Goal: Task Accomplishment & Management: Complete application form

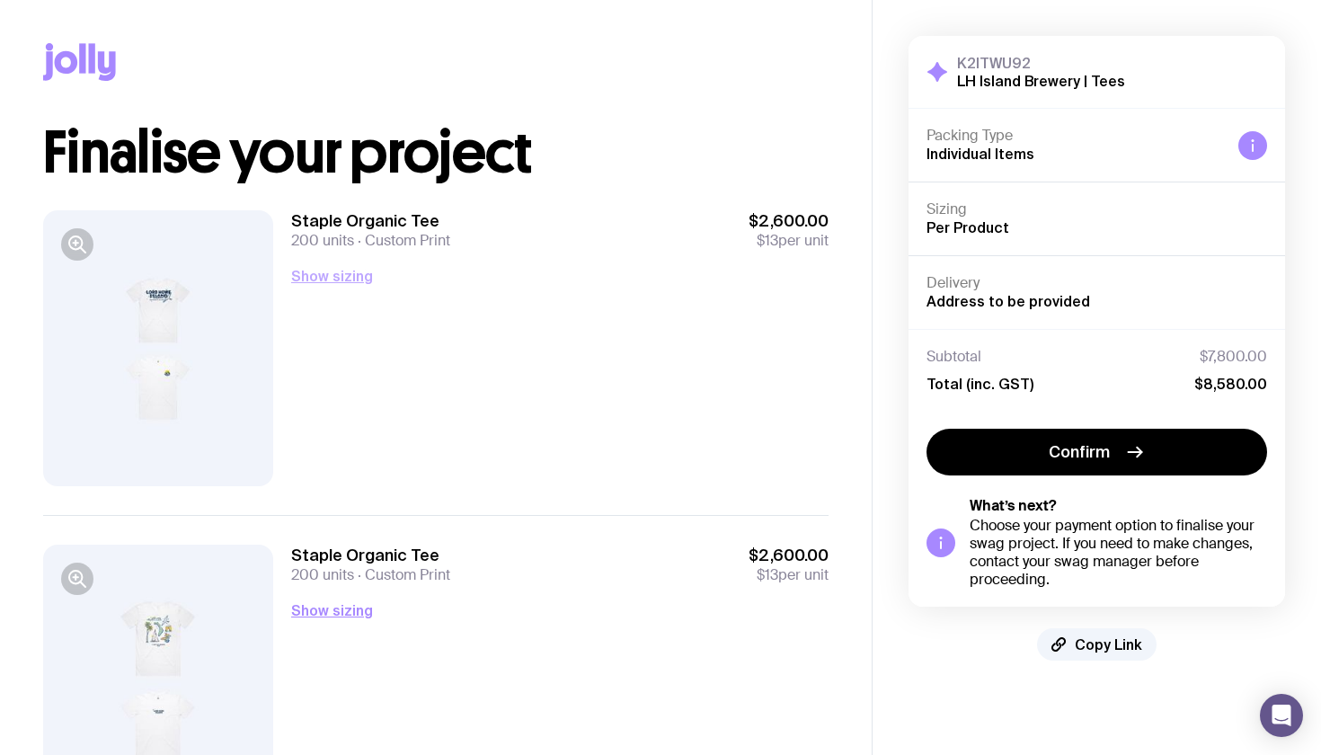
click at [318, 276] on button "Show sizing" at bounding box center [332, 276] width 82 height 22
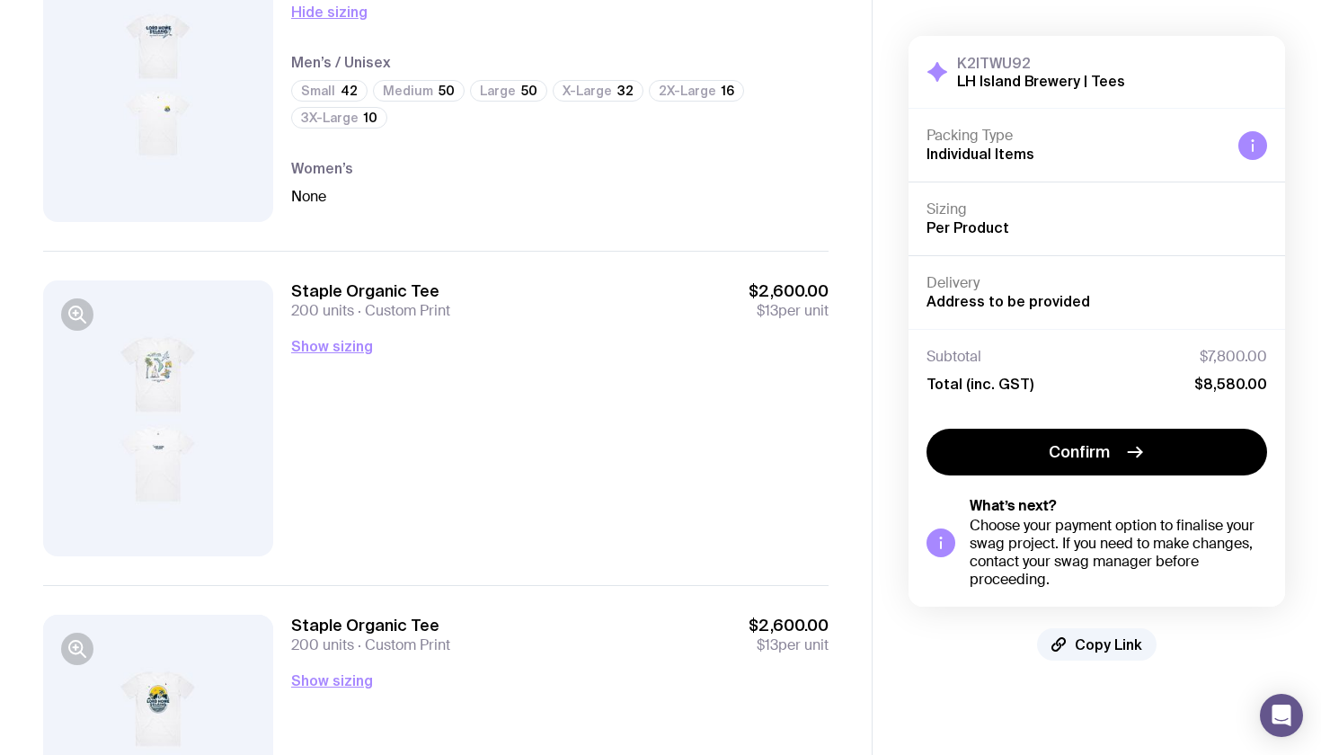
scroll to position [374, 0]
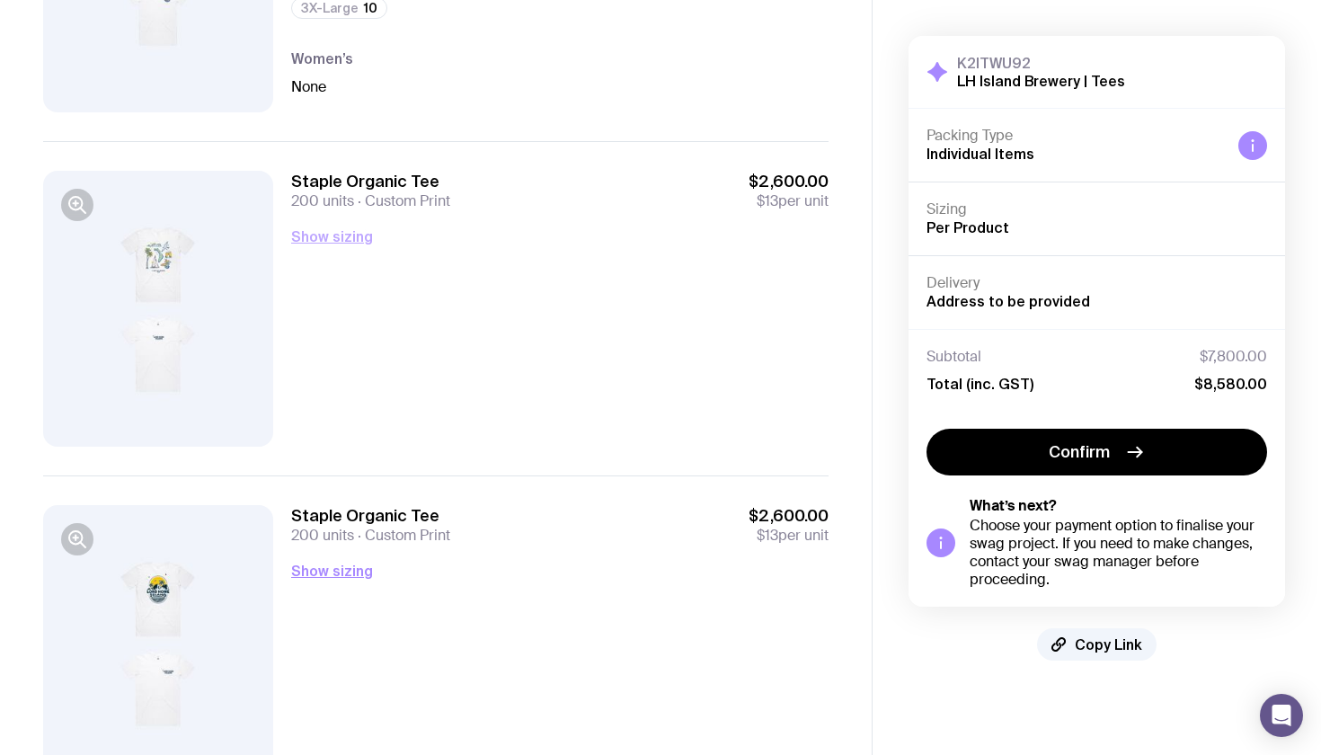
click at [333, 246] on button "Show sizing" at bounding box center [332, 237] width 82 height 22
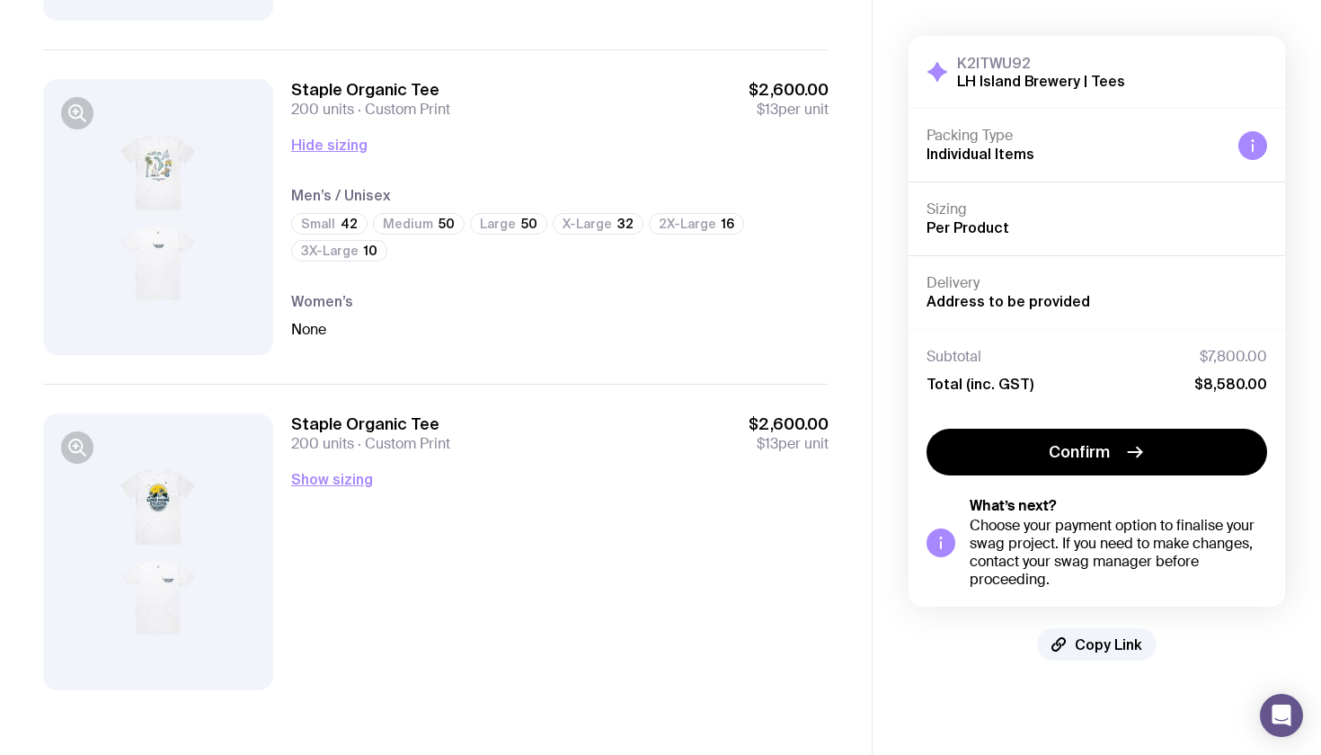
scroll to position [466, 0]
click at [321, 476] on button "Show sizing" at bounding box center [332, 479] width 82 height 22
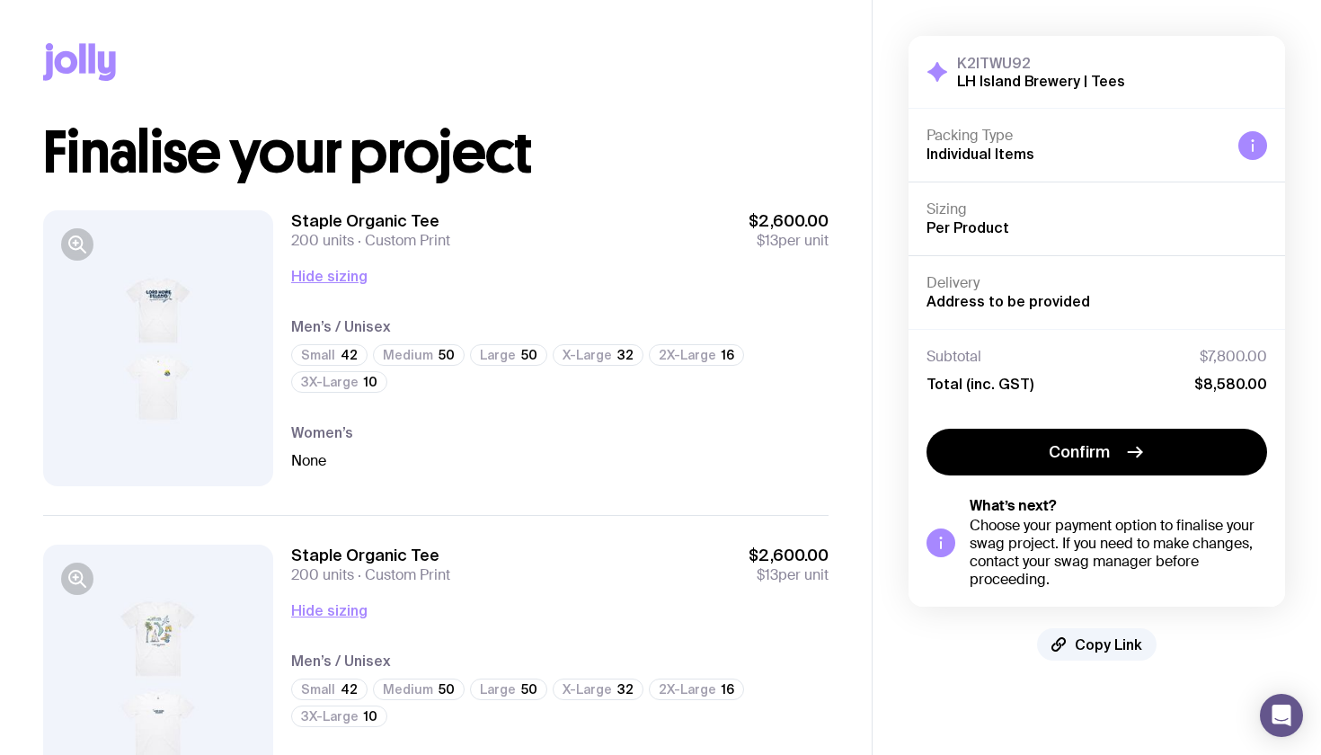
scroll to position [0, 0]
click at [165, 356] on div at bounding box center [158, 348] width 230 height 276
click at [82, 240] on icon "button" at bounding box center [75, 242] width 13 height 13
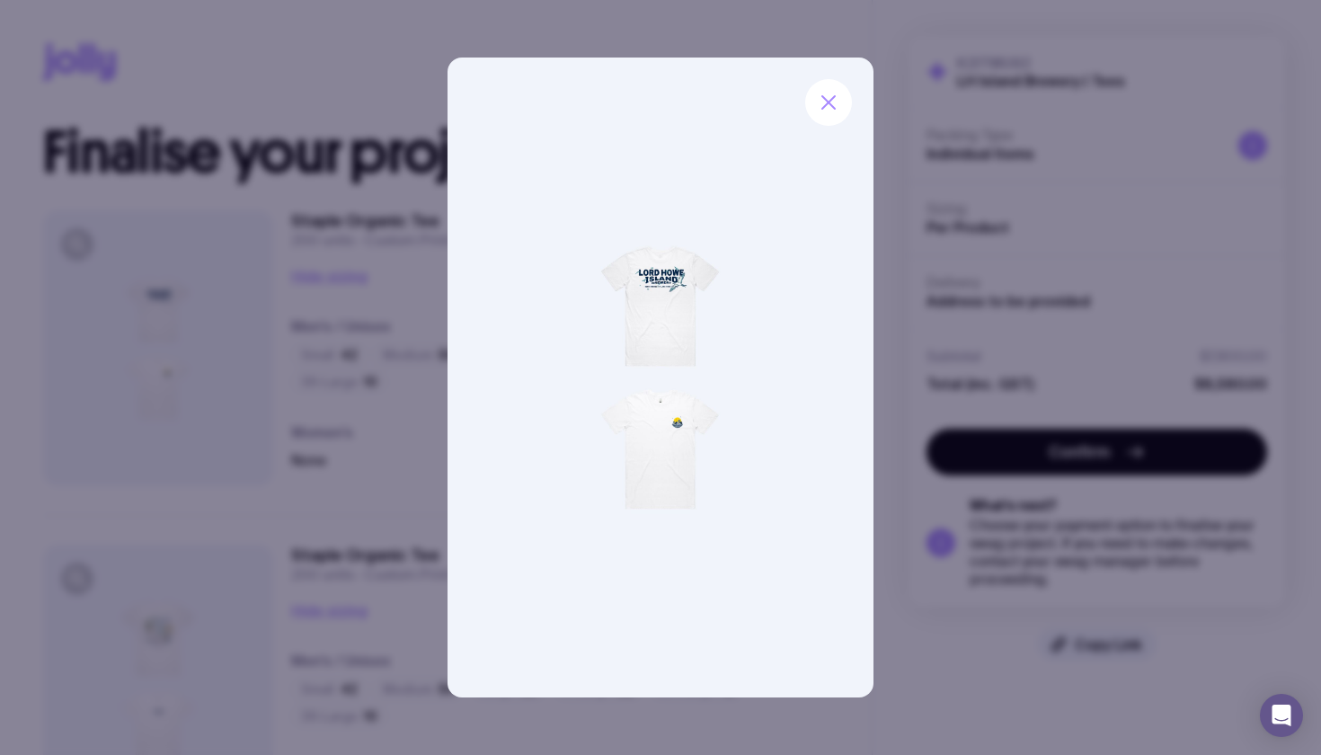
click at [661, 435] on img at bounding box center [661, 378] width 427 height 640
click at [674, 411] on img at bounding box center [661, 378] width 427 height 640
click at [662, 275] on img at bounding box center [661, 378] width 427 height 640
click at [823, 102] on icon "button" at bounding box center [829, 103] width 22 height 22
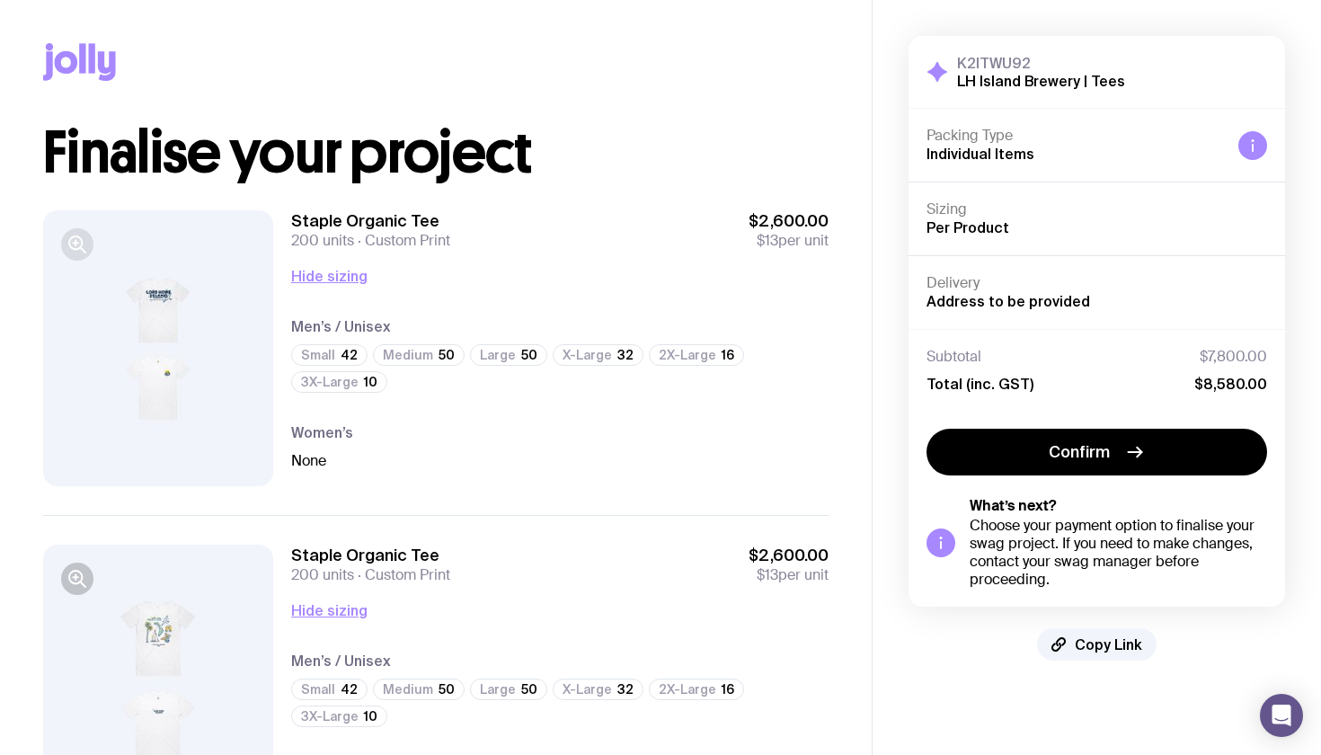
click at [76, 244] on icon "button" at bounding box center [76, 243] width 0 height 4
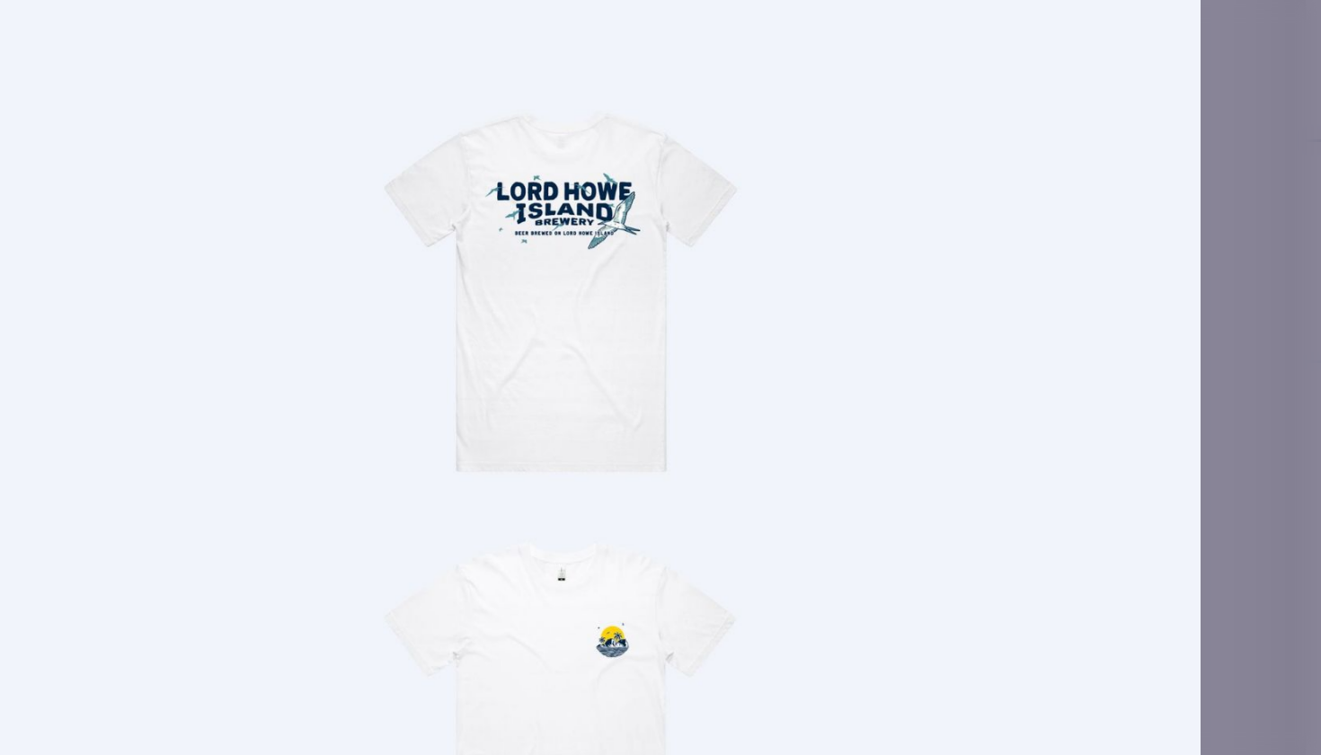
scroll to position [6, 0]
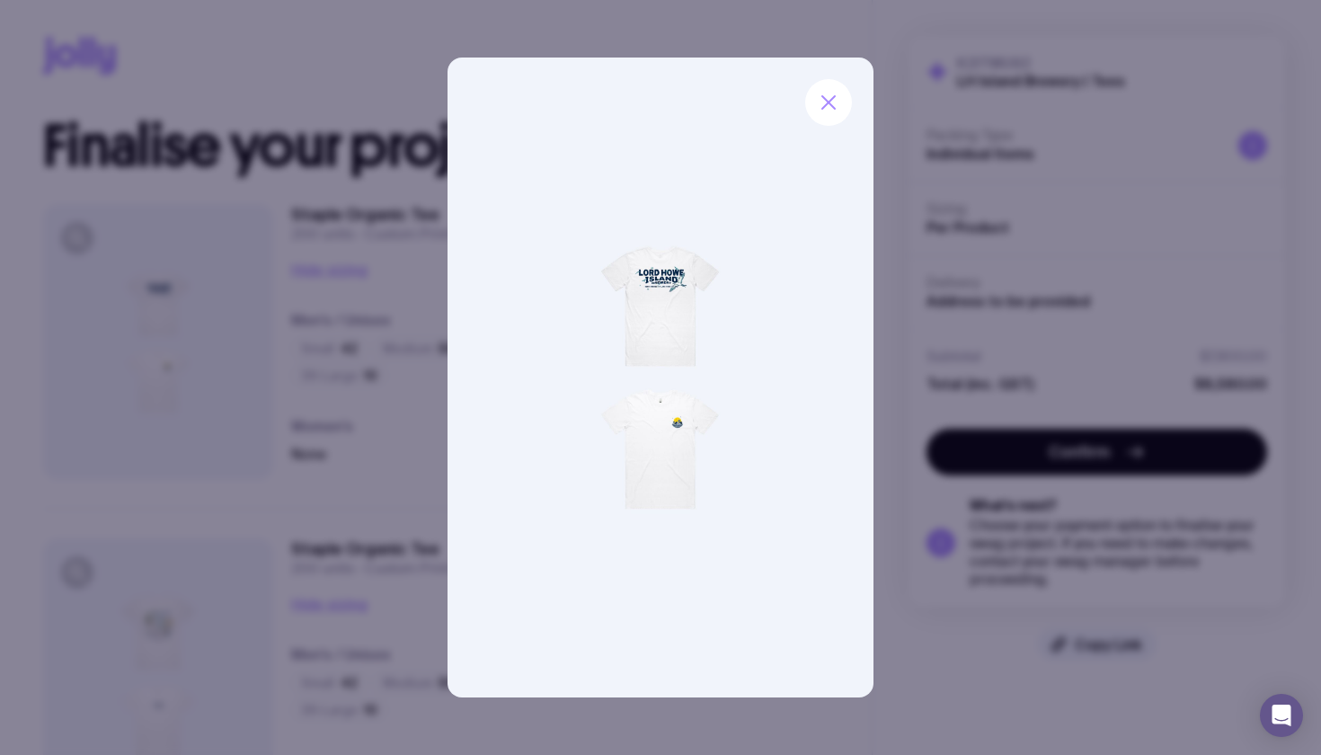
click at [912, 305] on div at bounding box center [660, 377] width 1321 height 755
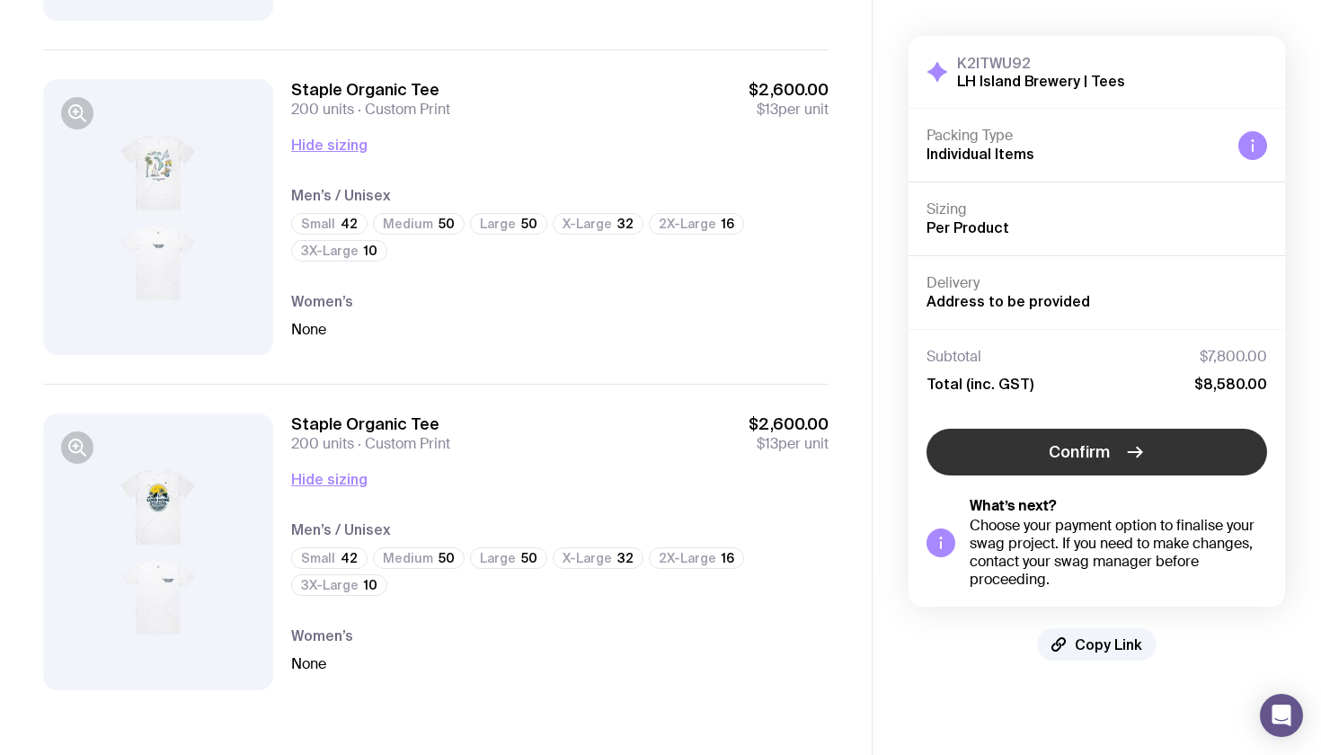
scroll to position [466, 0]
click at [1043, 463] on button "Confirm" at bounding box center [1097, 452] width 341 height 47
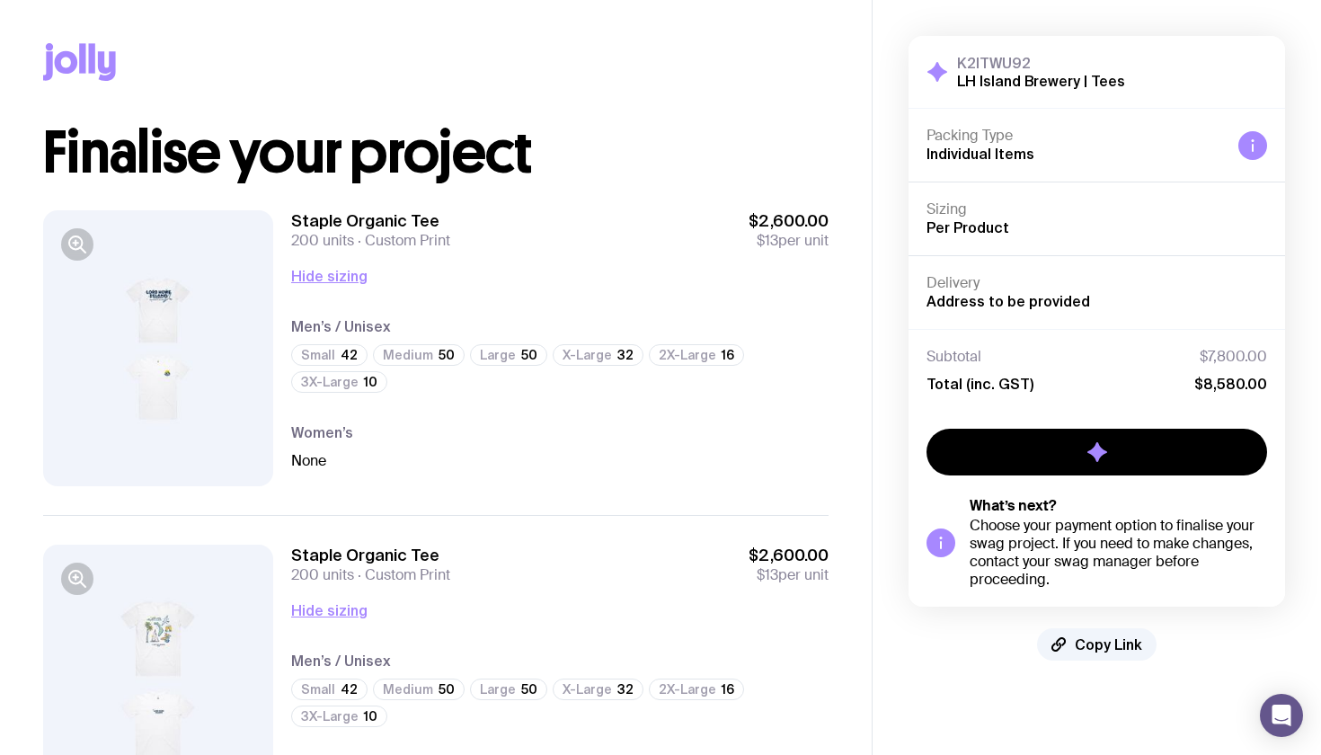
scroll to position [0, 0]
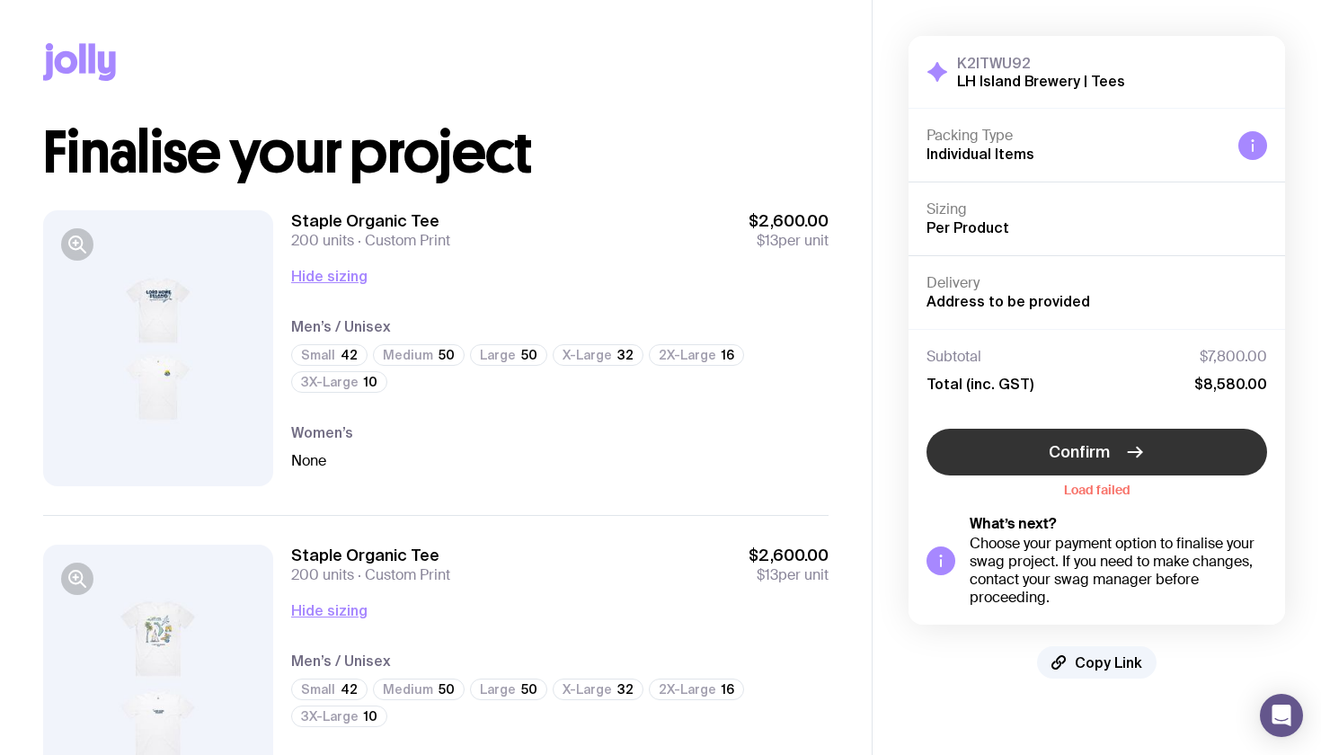
click at [1005, 453] on button "Confirm" at bounding box center [1097, 452] width 341 height 47
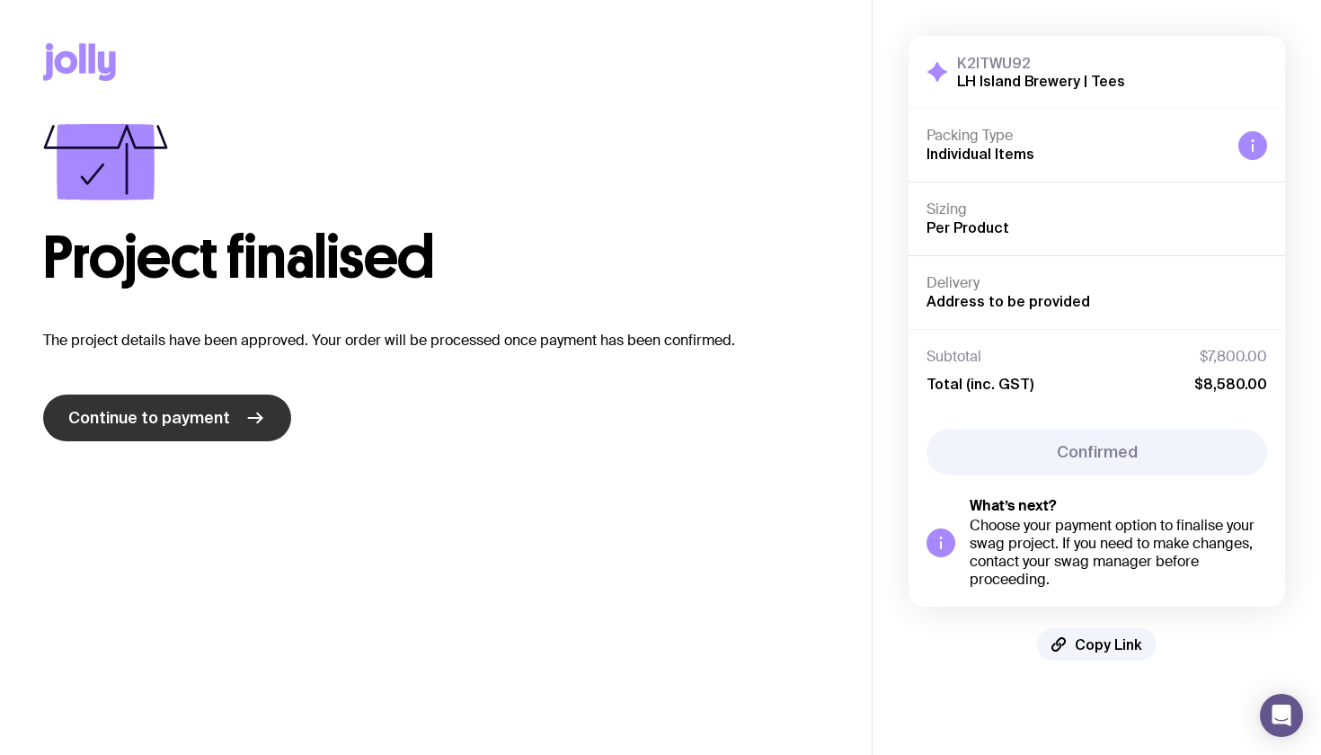
click at [249, 419] on icon at bounding box center [255, 418] width 22 height 22
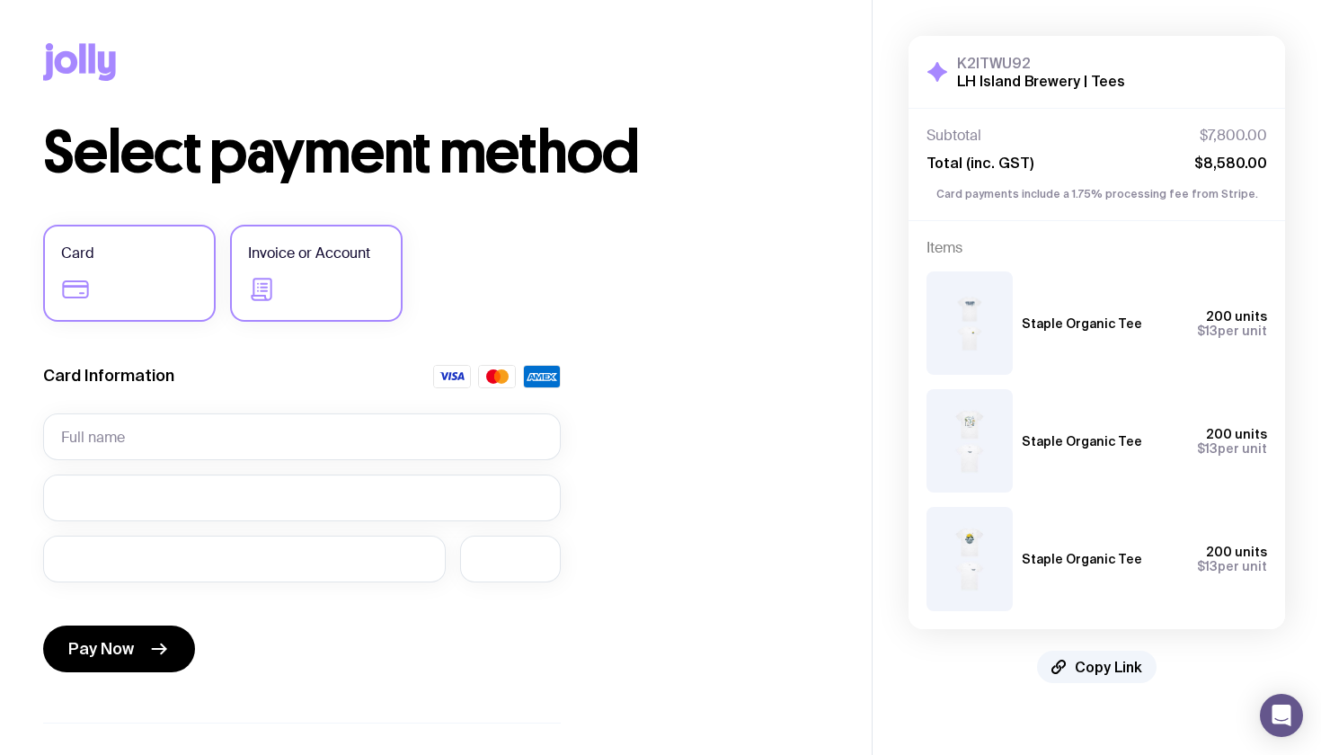
click at [318, 254] on span "Invoice or Account" at bounding box center [309, 254] width 122 height 22
click at [0, 0] on input "Invoice or Account" at bounding box center [0, 0] width 0 height 0
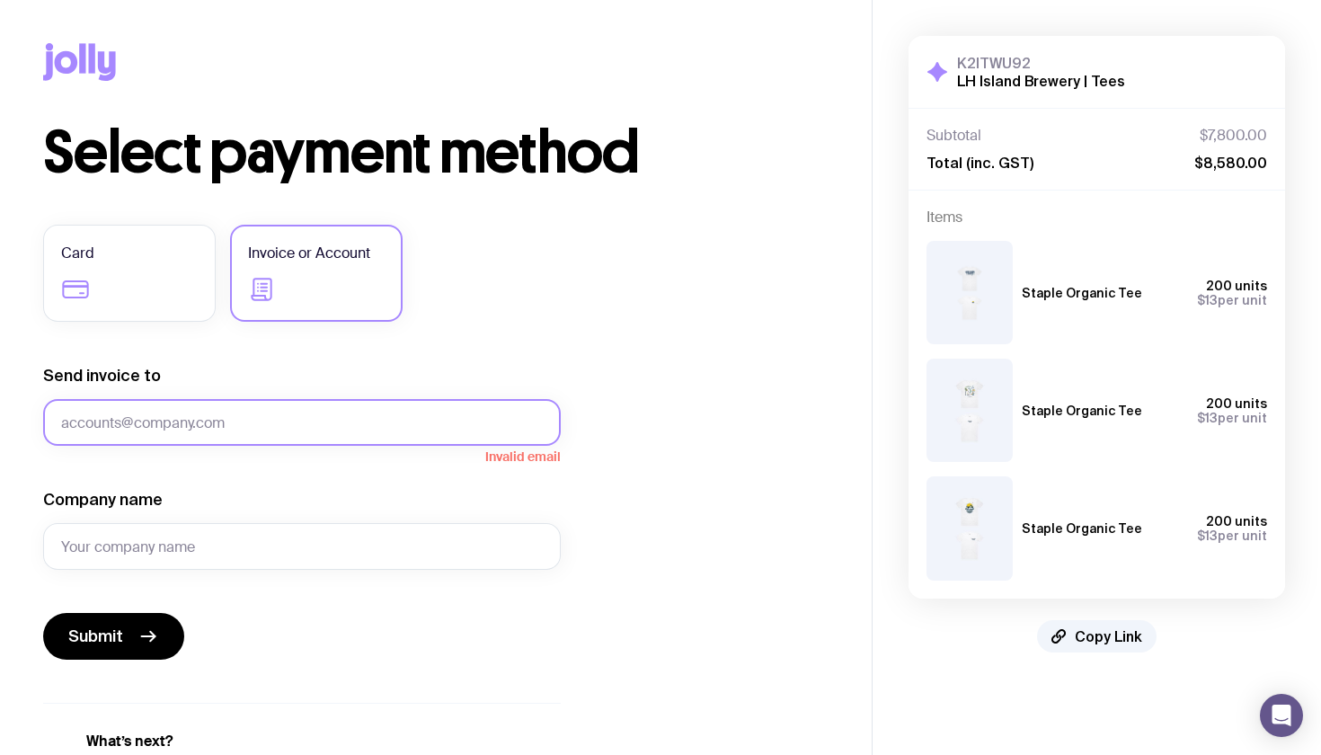
paste input "[EMAIL_ADDRESS][DOMAIN_NAME]"
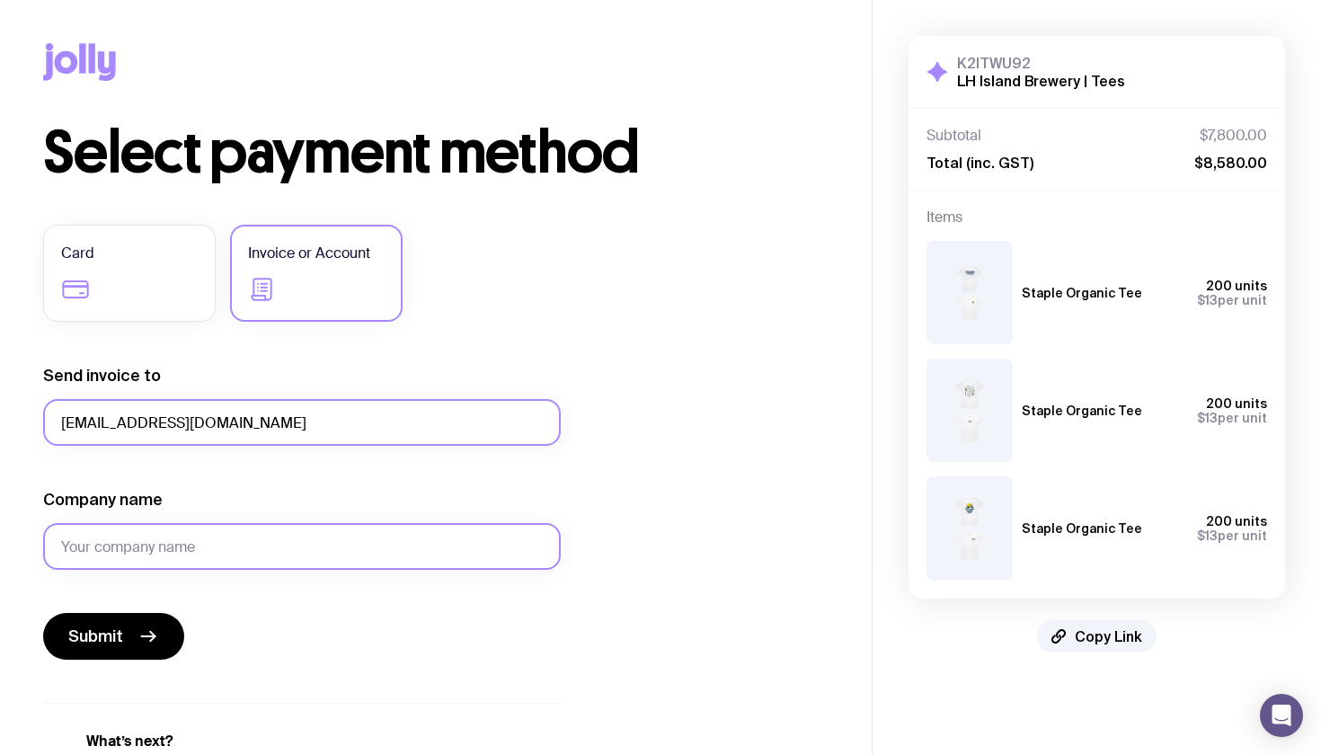
type input "[EMAIL_ADDRESS][DOMAIN_NAME]"
type input "Lord [PERSON_NAME] Island Brewery"
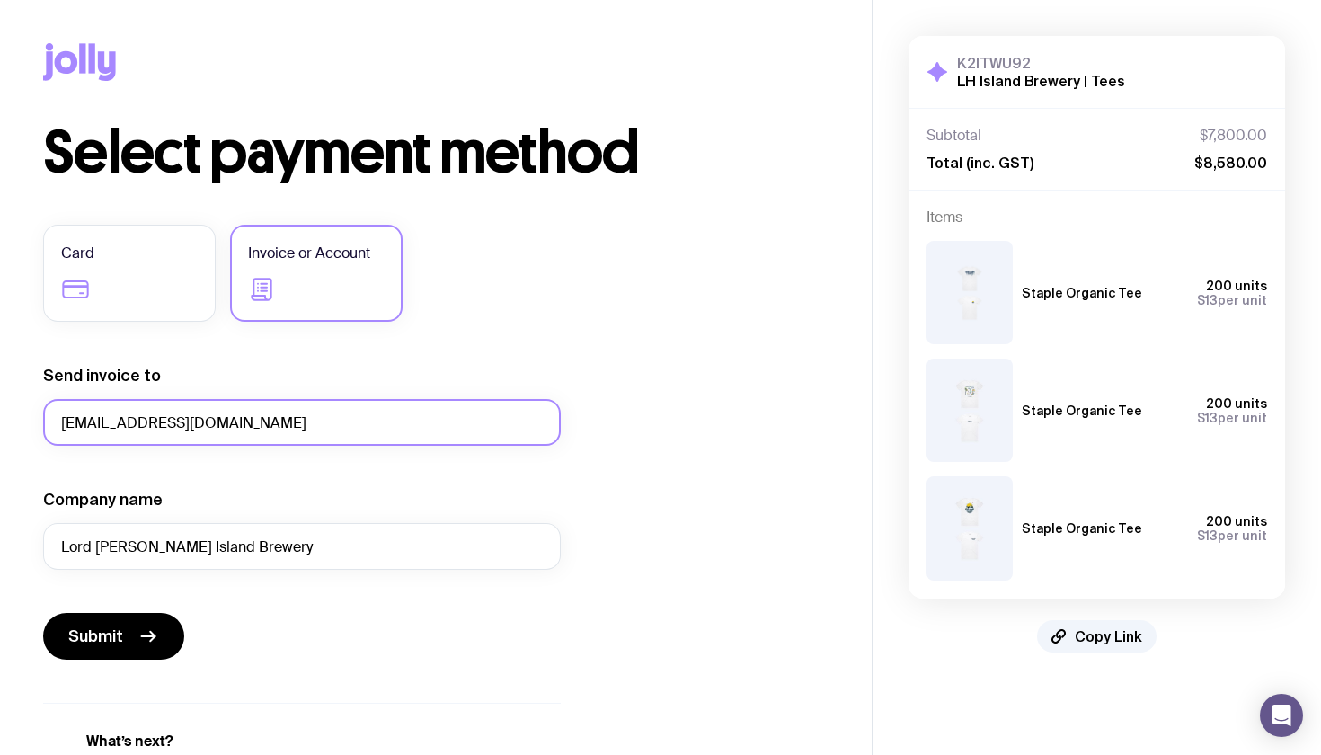
drag, startPoint x: 321, startPoint y: 417, endPoint x: 27, endPoint y: 420, distance: 293.9
click at [27, 420] on div "Copy Link Select payment method Card Invoice or Account Send invoice to [EMAIL_…" at bounding box center [436, 437] width 872 height 875
click at [411, 493] on div "Company name Lord [PERSON_NAME] Island Brewery" at bounding box center [302, 529] width 518 height 81
drag, startPoint x: 104, startPoint y: 423, endPoint x: 19, endPoint y: 424, distance: 85.4
click at [19, 424] on div "Copy Link Select payment method Card Invoice or Account Send invoice to [EMAIL_…" at bounding box center [436, 437] width 872 height 875
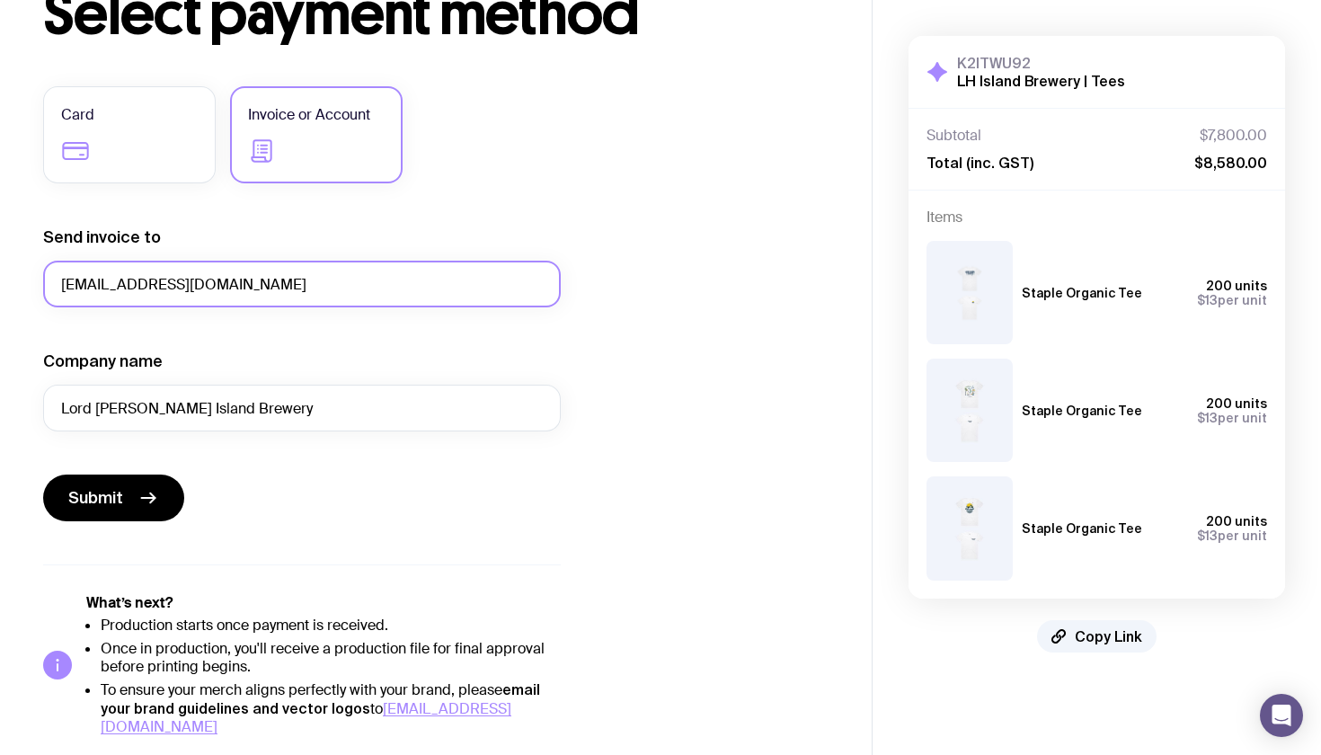
scroll to position [138, 0]
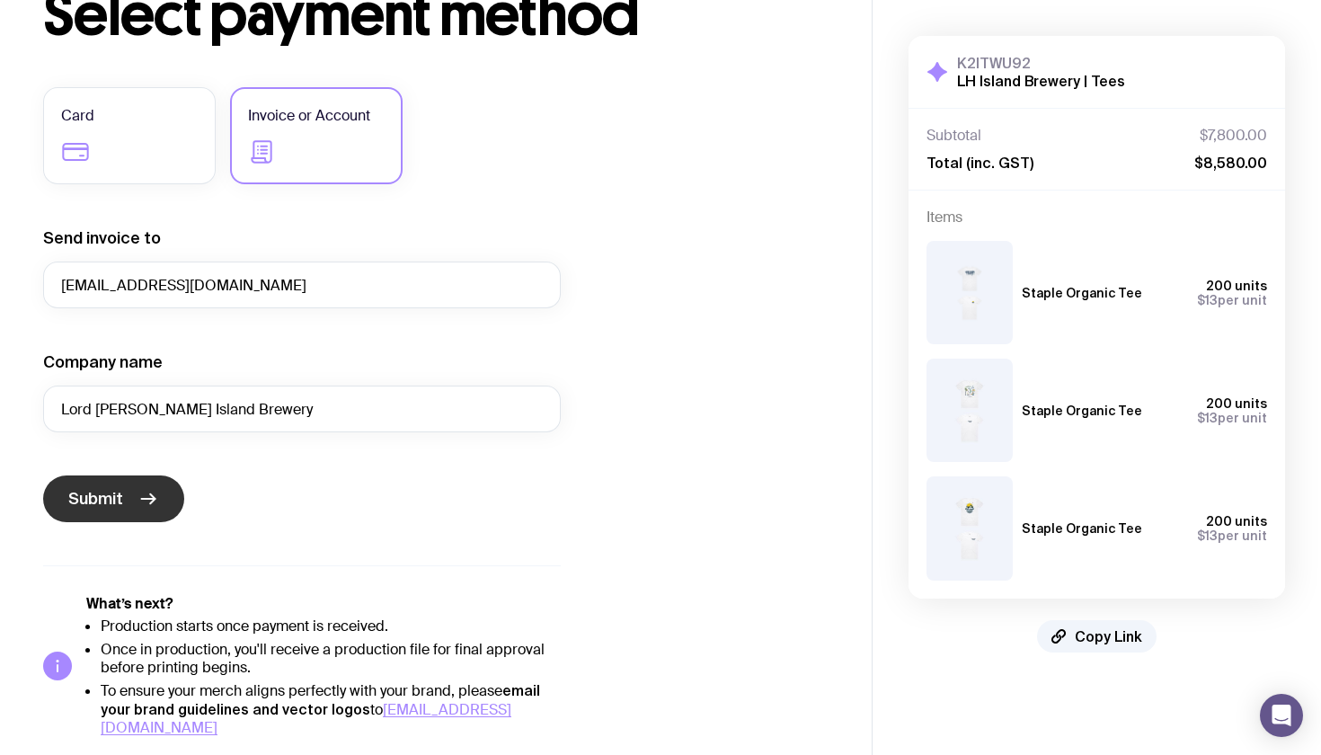
click at [131, 497] on button "Submit" at bounding box center [113, 498] width 141 height 47
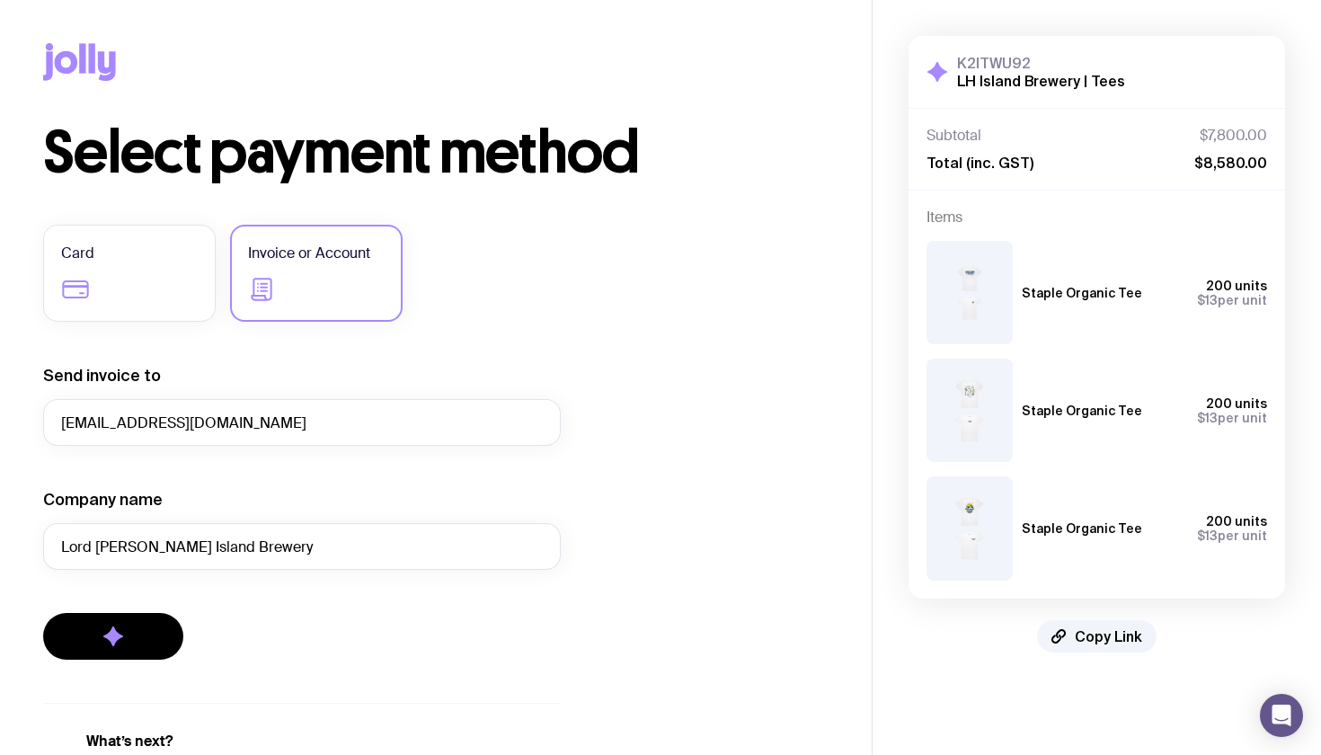
scroll to position [0, 0]
click at [120, 624] on button "Submit" at bounding box center [113, 636] width 141 height 47
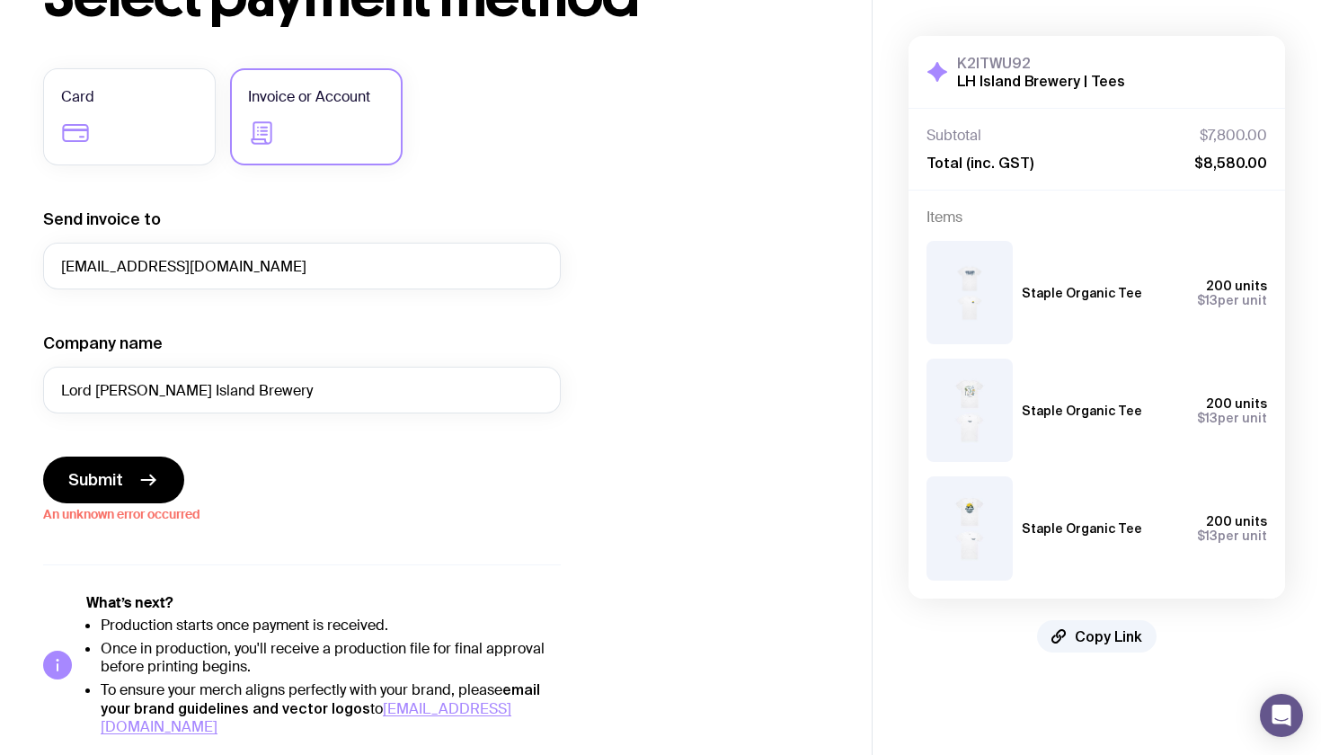
scroll to position [155, 0]
click at [126, 484] on button "Submit" at bounding box center [113, 481] width 141 height 47
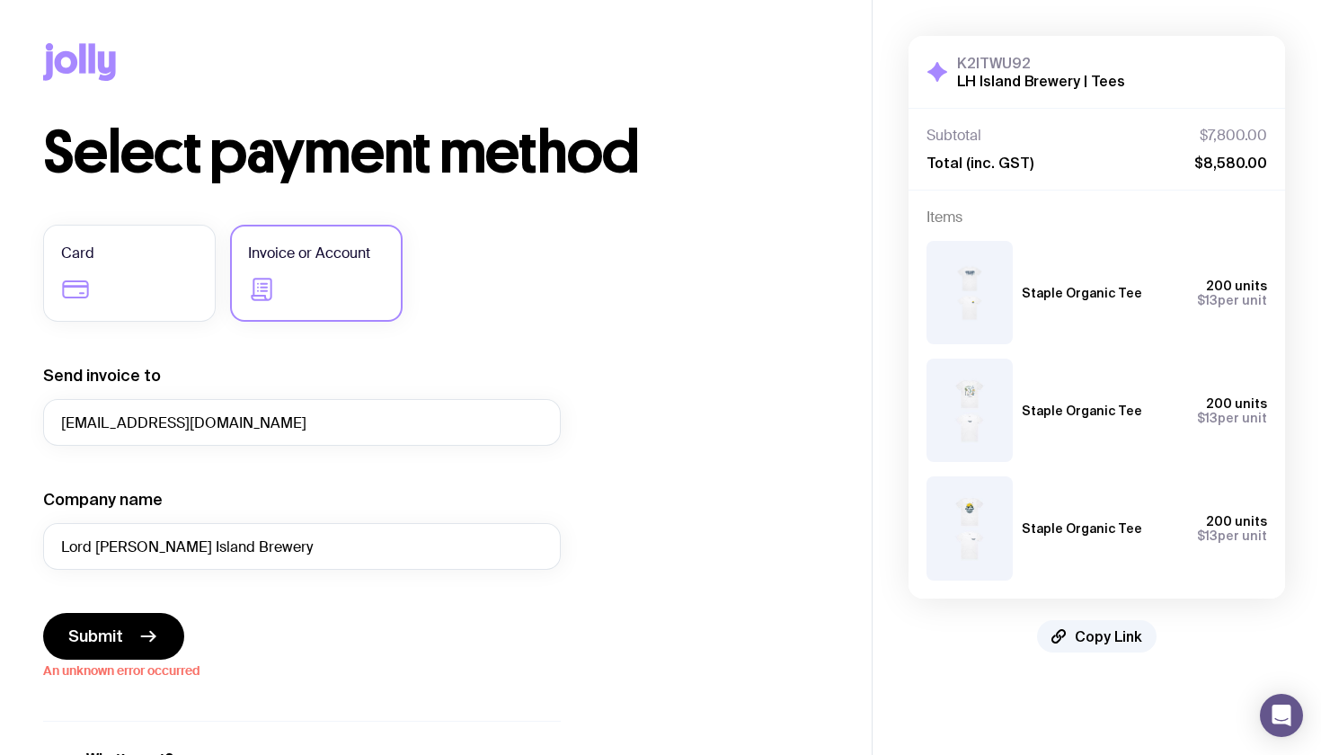
scroll to position [0, 0]
click at [289, 413] on input "[EMAIL_ADDRESS][DOMAIN_NAME]" at bounding box center [302, 422] width 518 height 47
click at [304, 431] on input "[EMAIL_ADDRESS][DOMAIN_NAME]" at bounding box center [302, 422] width 518 height 47
type input "[EMAIL_ADDRESS][DOMAIN_NAME]"
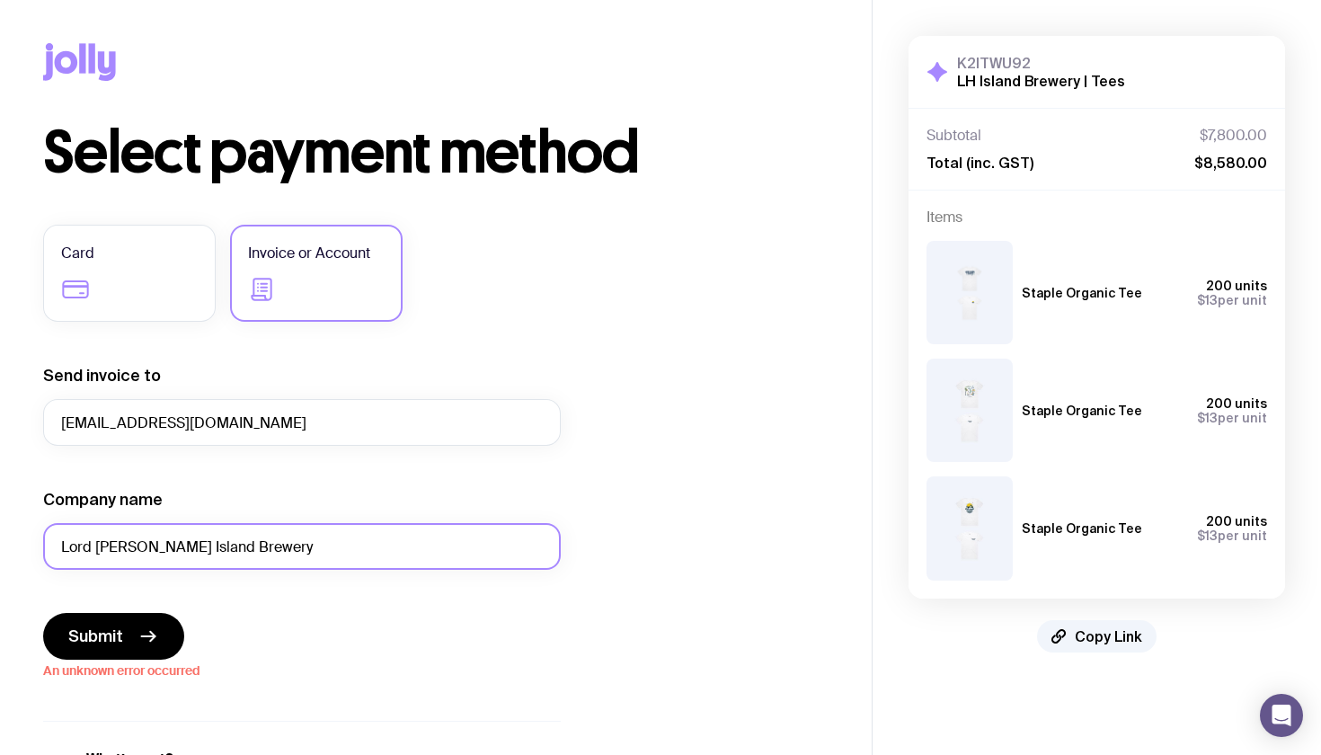
click at [264, 554] on input "Lord [PERSON_NAME] Island Brewery" at bounding box center [302, 546] width 518 height 47
type input "Lord [PERSON_NAME] Island Brewery"
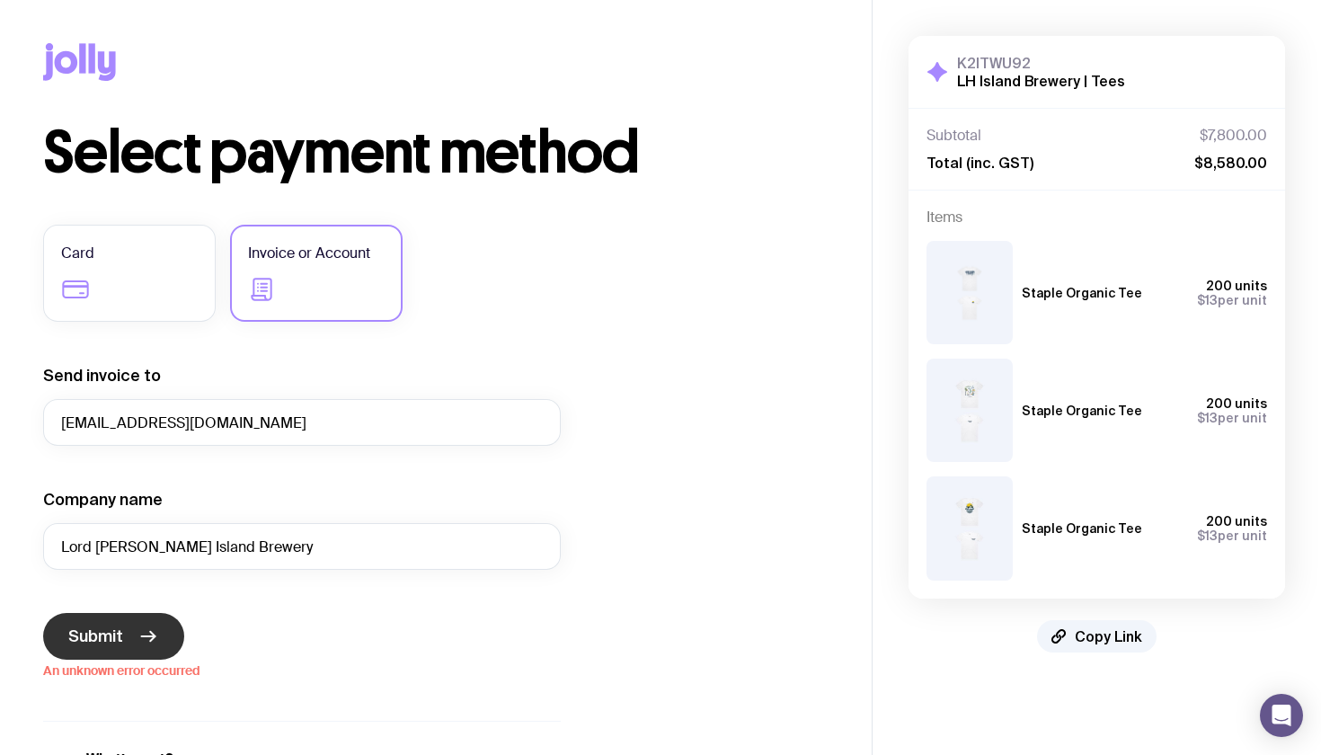
click at [119, 626] on button "Submit" at bounding box center [113, 636] width 141 height 47
